Goal: Transaction & Acquisition: Download file/media

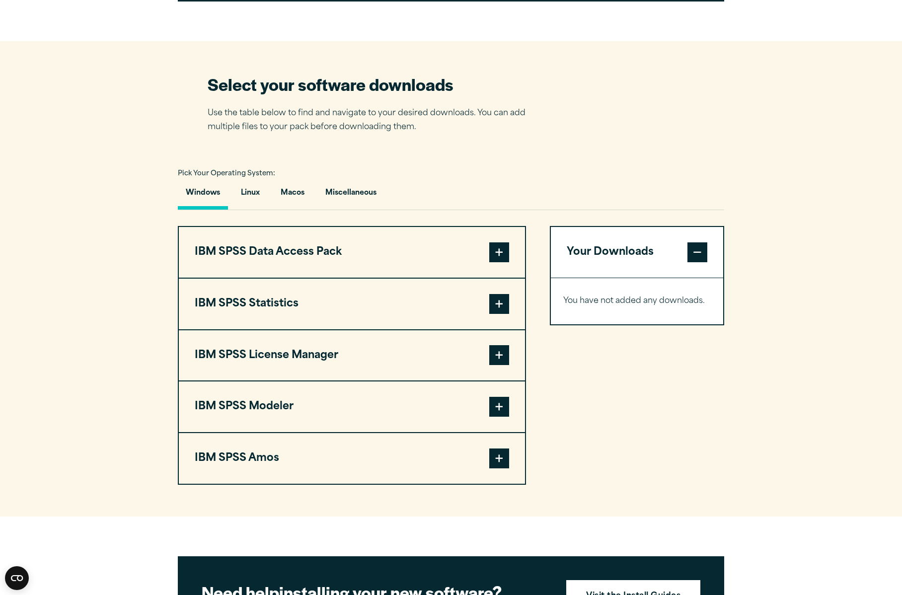
scroll to position [596, 0]
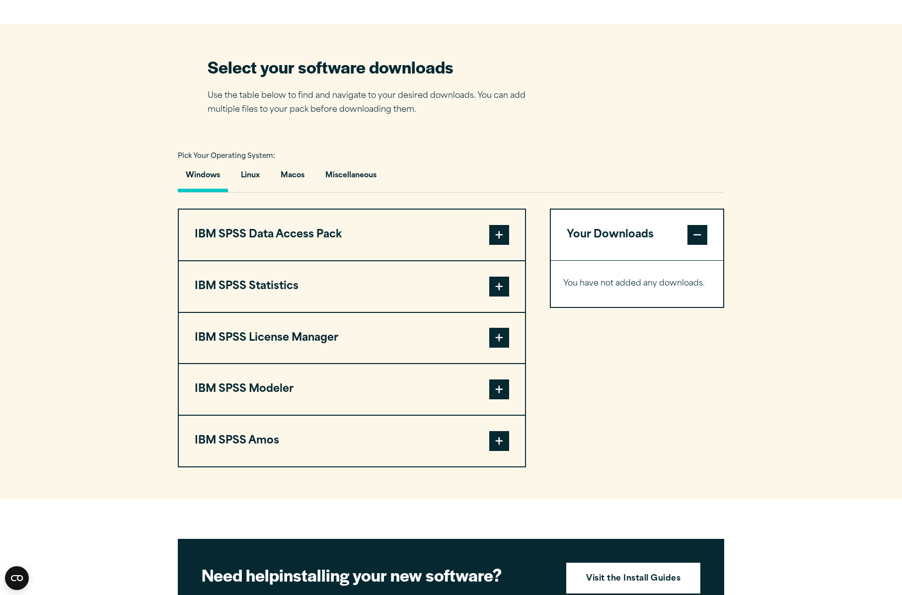
click at [500, 336] on span at bounding box center [499, 338] width 20 height 20
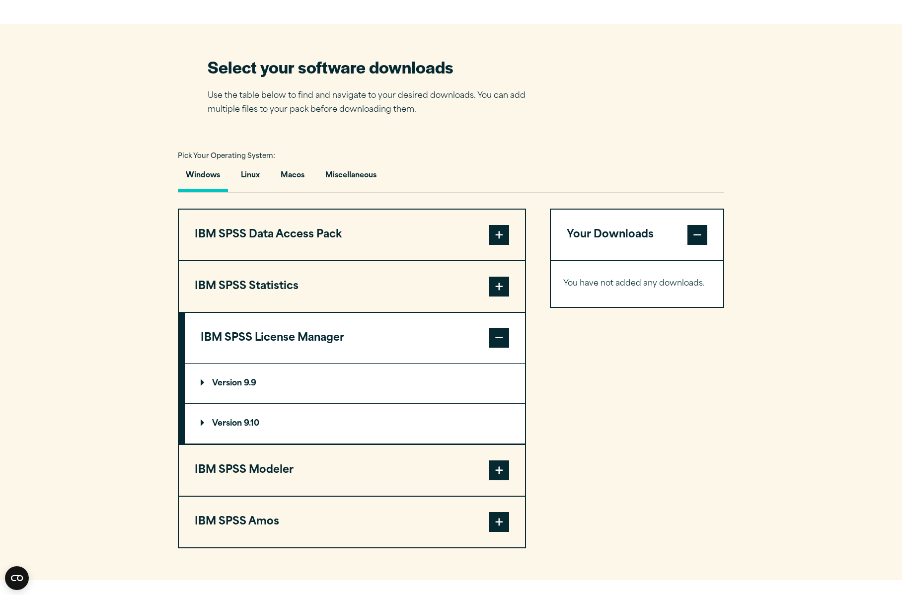
click at [245, 381] on p "Version 9.9" at bounding box center [229, 383] width 56 height 8
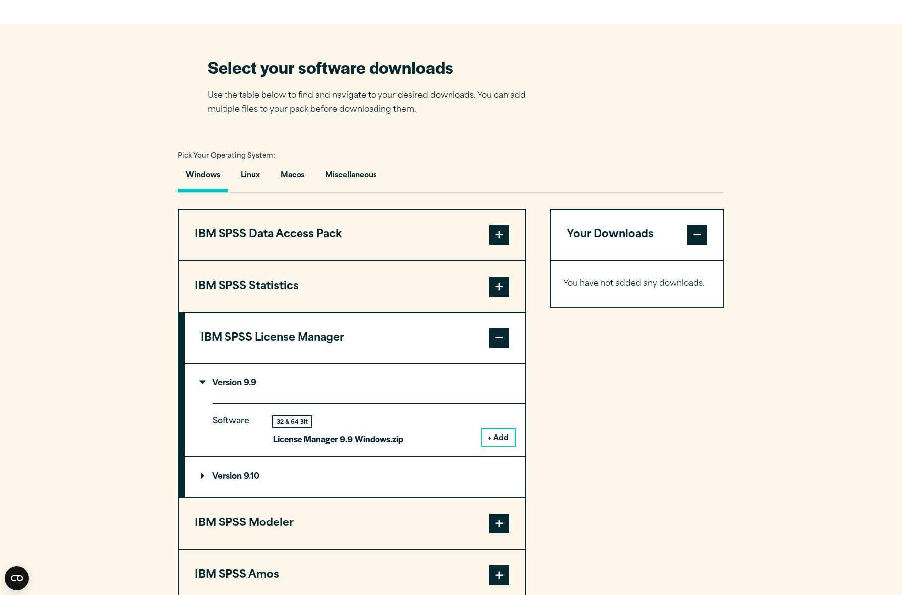
click at [494, 438] on button "+ Add" at bounding box center [498, 437] width 33 height 17
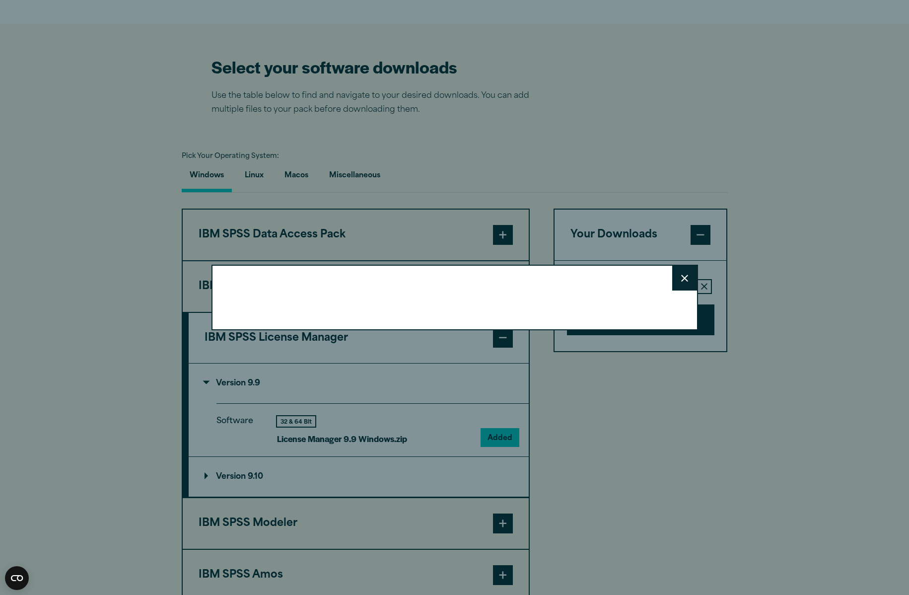
click at [569, 288] on div "Close" at bounding box center [455, 298] width 487 height 66
click at [526, 298] on div "Close" at bounding box center [455, 298] width 487 height 66
click at [431, 313] on div "Close" at bounding box center [455, 298] width 487 height 66
click at [677, 276] on button "Close" at bounding box center [684, 278] width 25 height 25
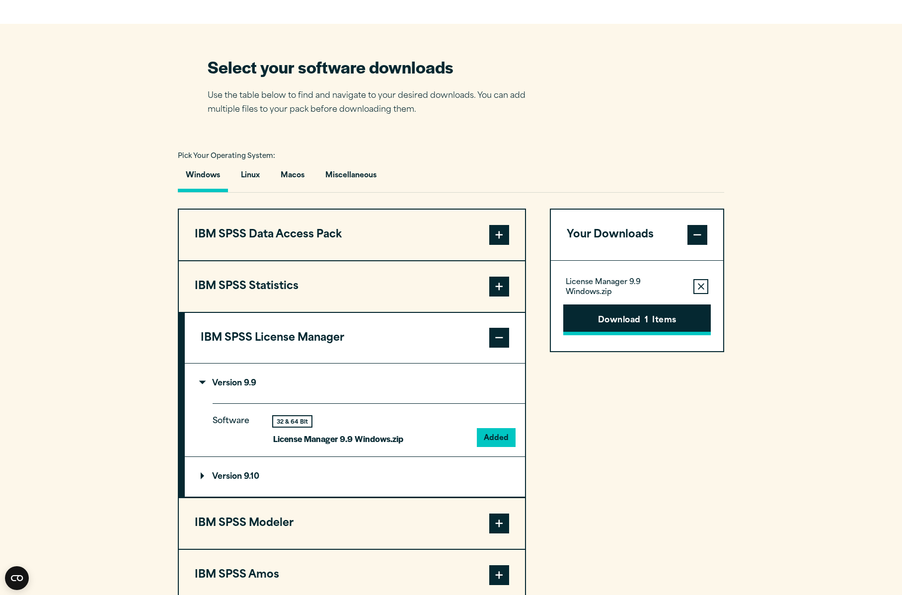
click at [637, 320] on button "Download 1 Items" at bounding box center [637, 319] width 148 height 31
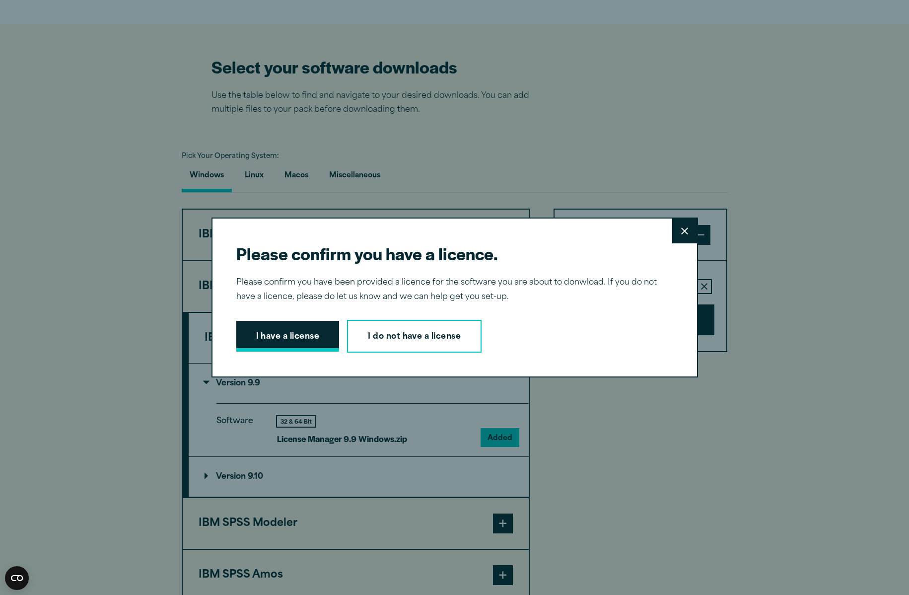
click at [306, 336] on button "I have a license" at bounding box center [287, 336] width 103 height 31
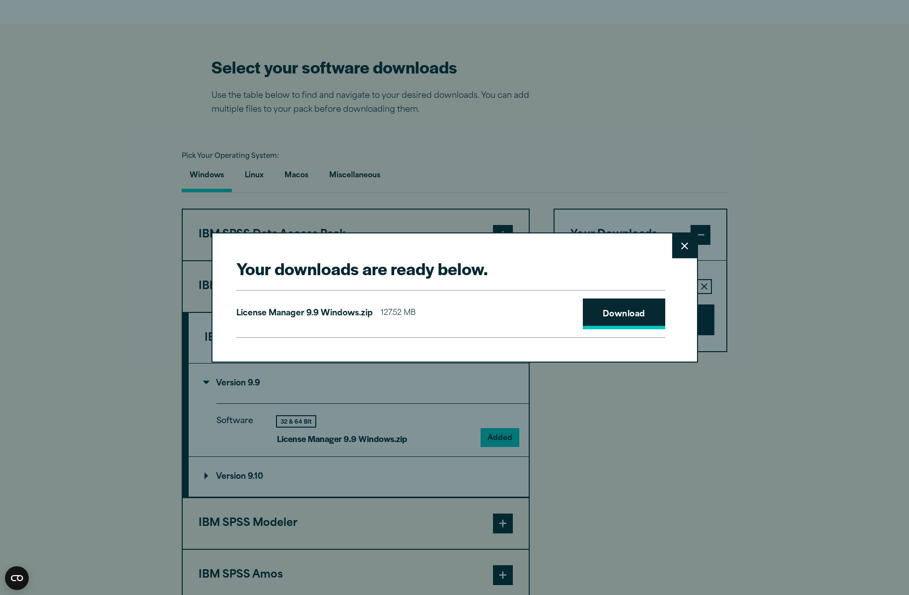
click at [600, 314] on link "Download" at bounding box center [624, 313] width 82 height 31
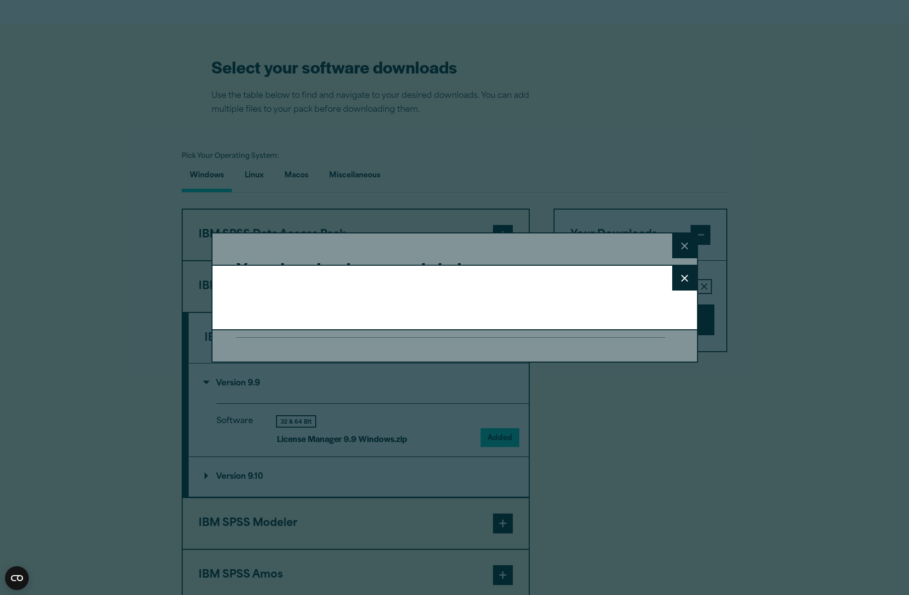
click at [683, 277] on icon at bounding box center [684, 278] width 7 height 7
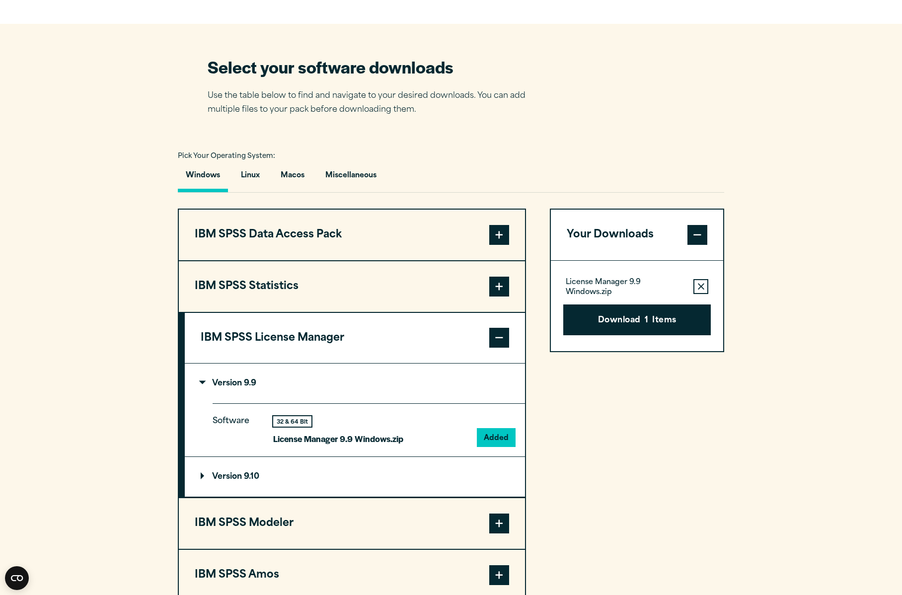
click at [705, 287] on button "Remove this item from your software download list" at bounding box center [700, 286] width 15 height 15
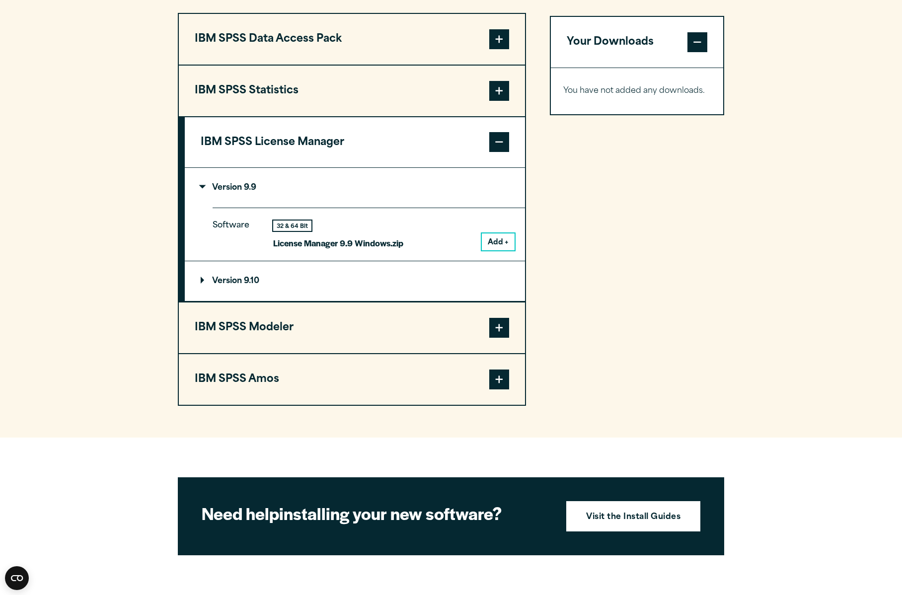
scroll to position [795, 0]
